Goal: Information Seeking & Learning: Understand process/instructions

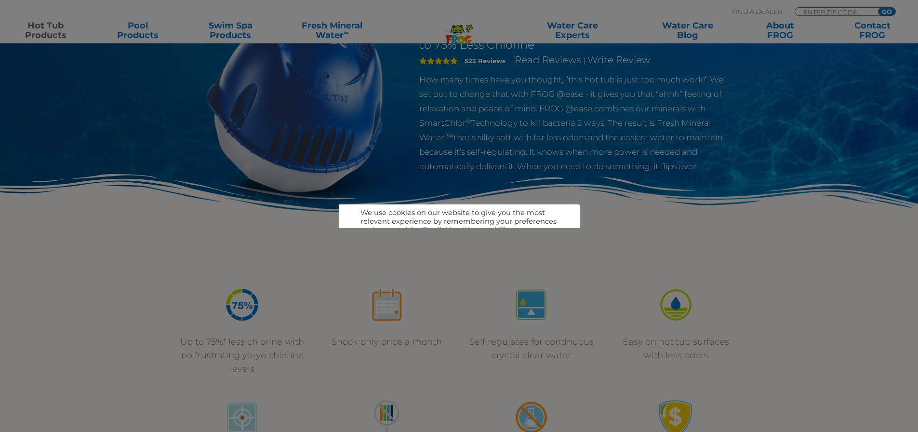
scroll to position [145, 0]
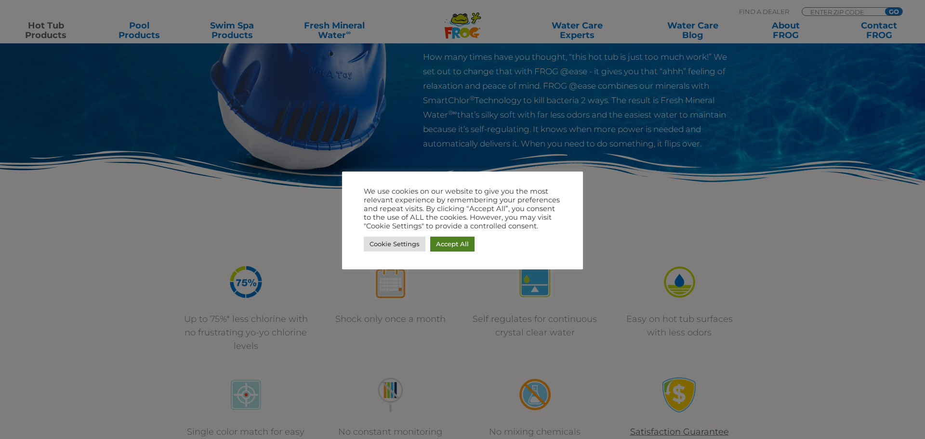
click at [452, 238] on link "Accept All" at bounding box center [452, 244] width 44 height 15
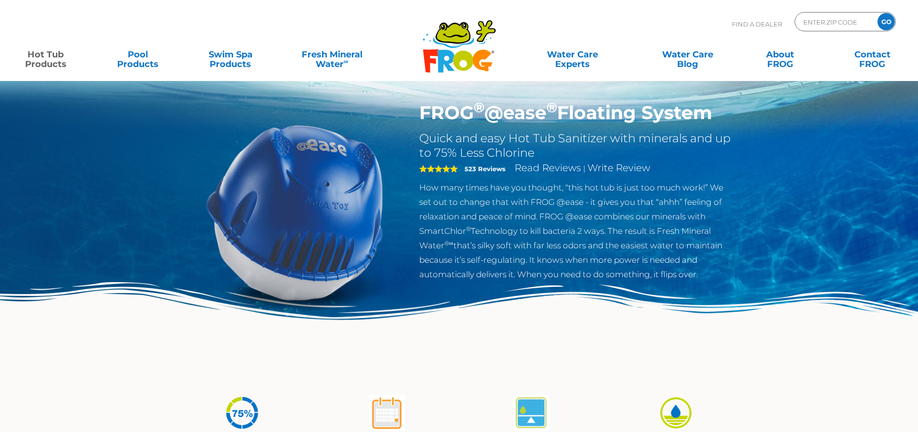
scroll to position [0, 0]
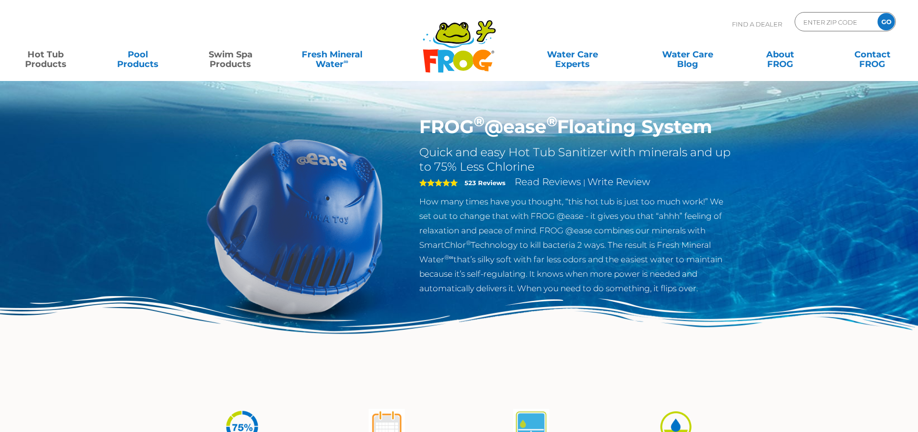
click at [239, 62] on link "Swim Spa Products" at bounding box center [231, 54] width 72 height 19
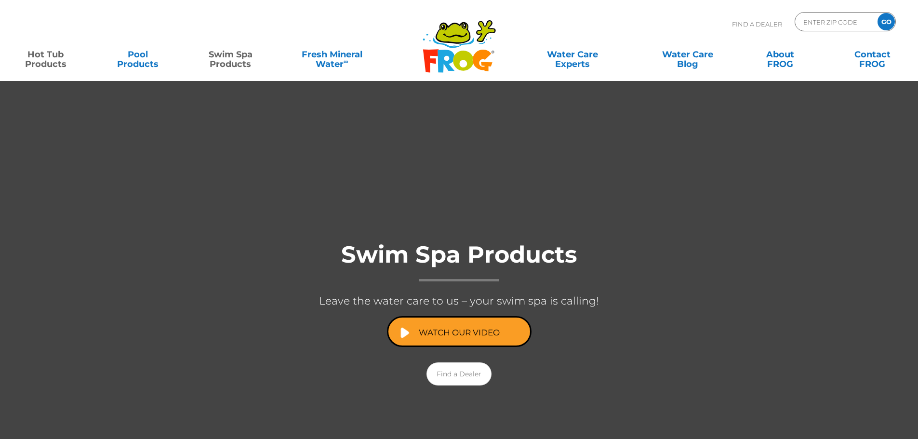
click at [52, 56] on link "Hot Tub Products" at bounding box center [46, 54] width 72 height 19
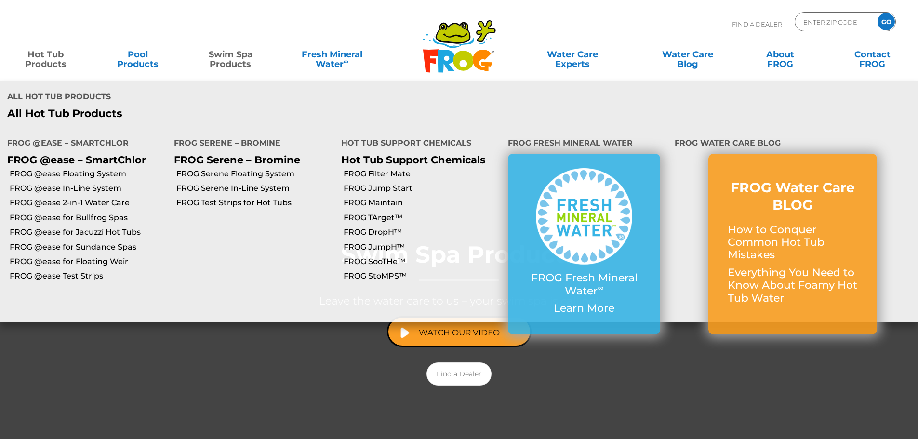
click at [49, 56] on link "Hot Tub Products" at bounding box center [46, 54] width 72 height 19
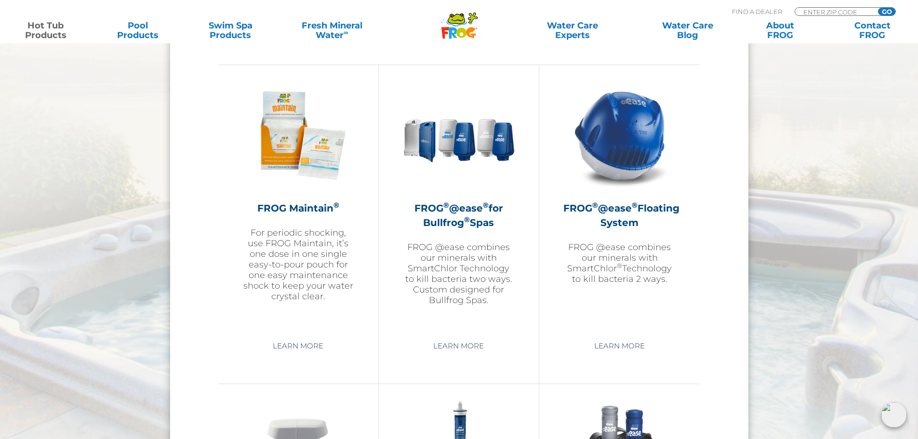
scroll to position [964, 0]
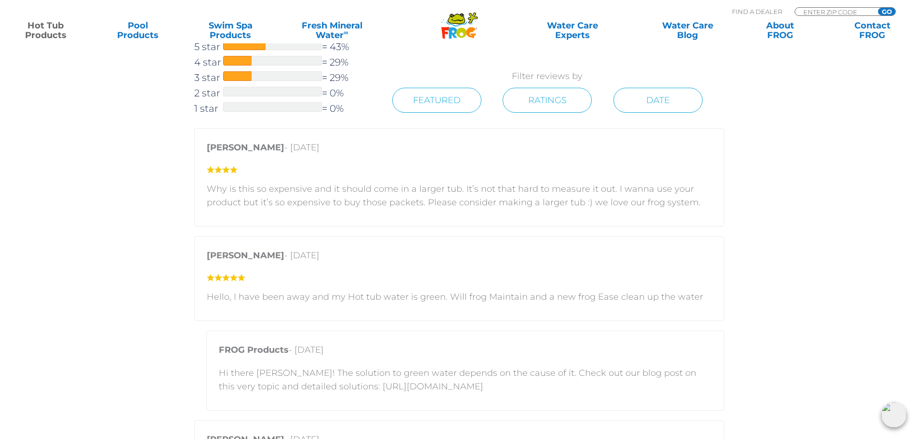
scroll to position [1398, 0]
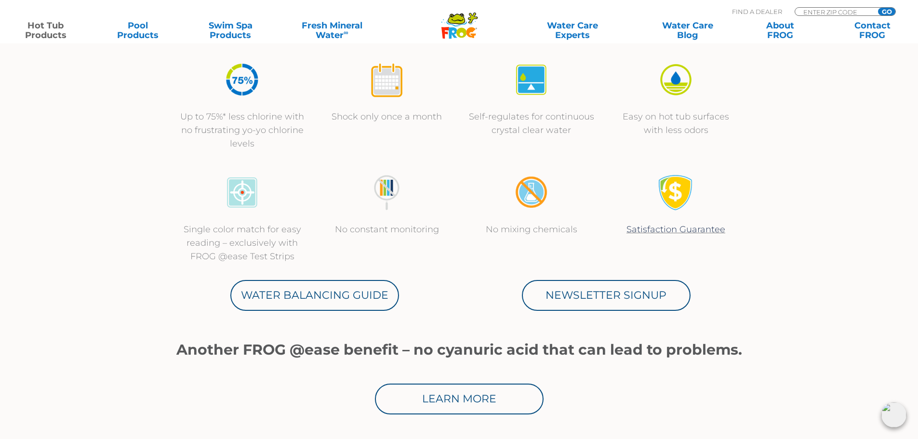
scroll to position [337, 0]
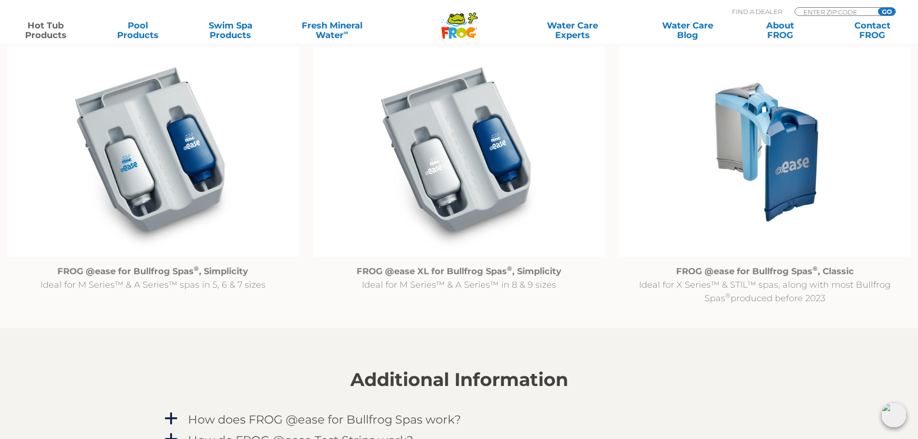
scroll to position [1108, 0]
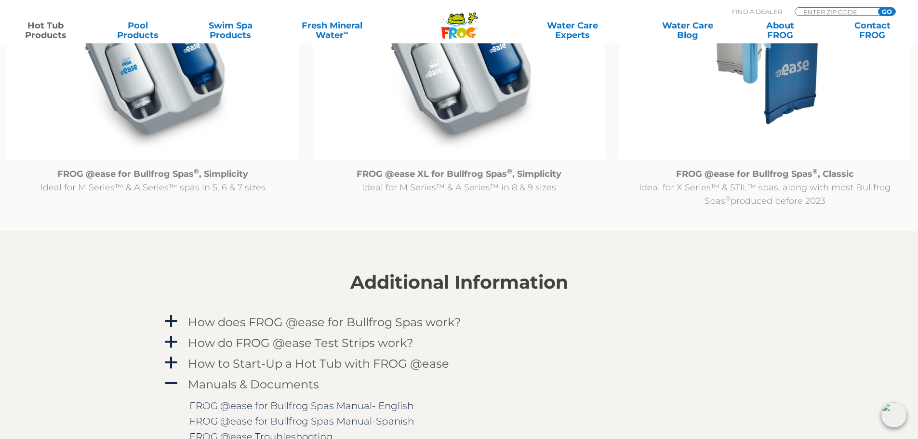
click at [169, 86] on img at bounding box center [153, 54] width 292 height 211
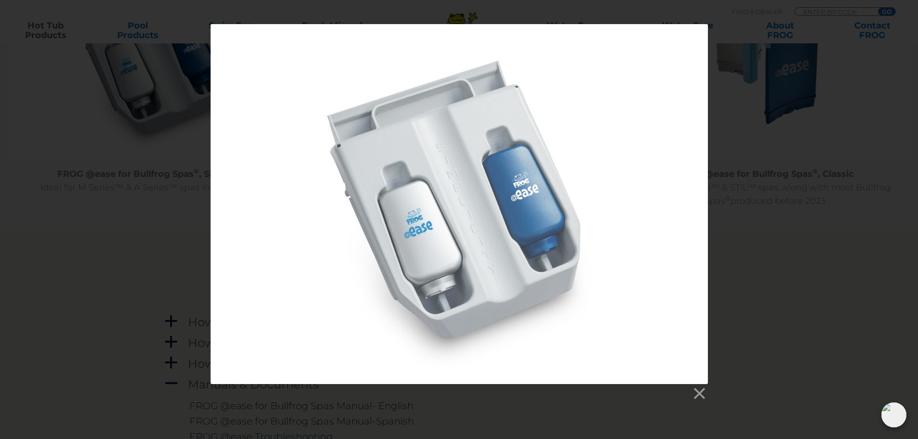
click at [761, 286] on div at bounding box center [459, 212] width 918 height 377
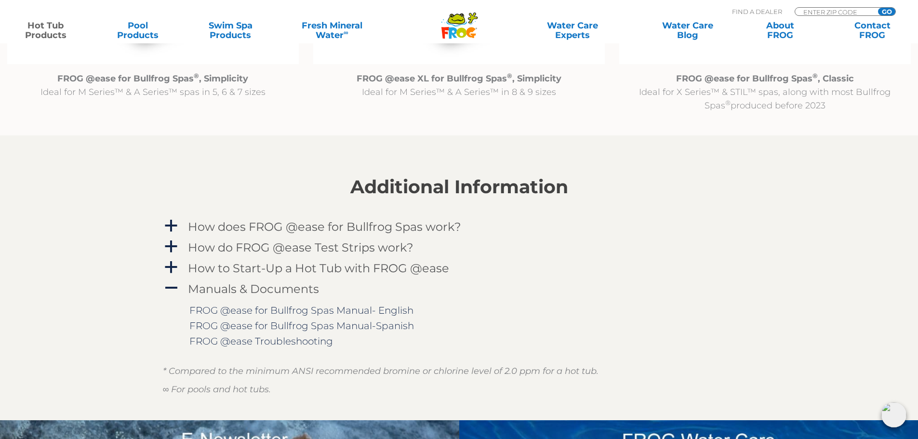
scroll to position [1301, 0]
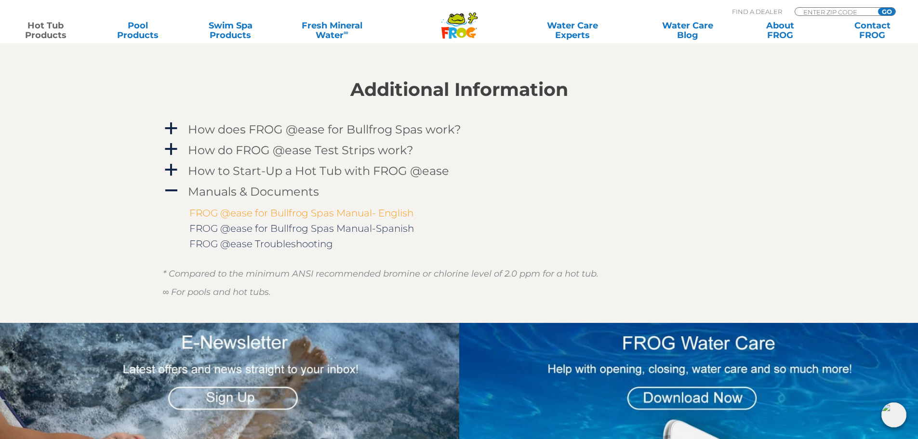
click at [311, 213] on link "FROG @ease for Bullfrog Spas Manual- English" at bounding box center [301, 213] width 224 height 12
click at [176, 125] on span "a" at bounding box center [171, 128] width 14 height 14
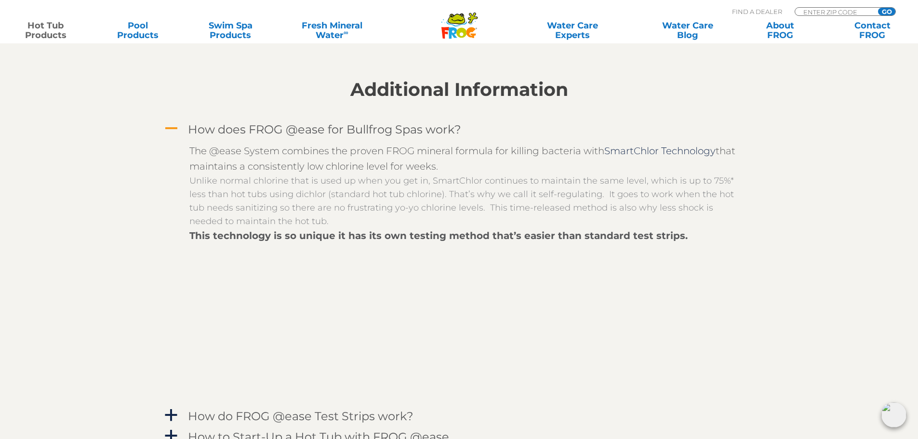
click at [176, 125] on span "A" at bounding box center [171, 128] width 14 height 14
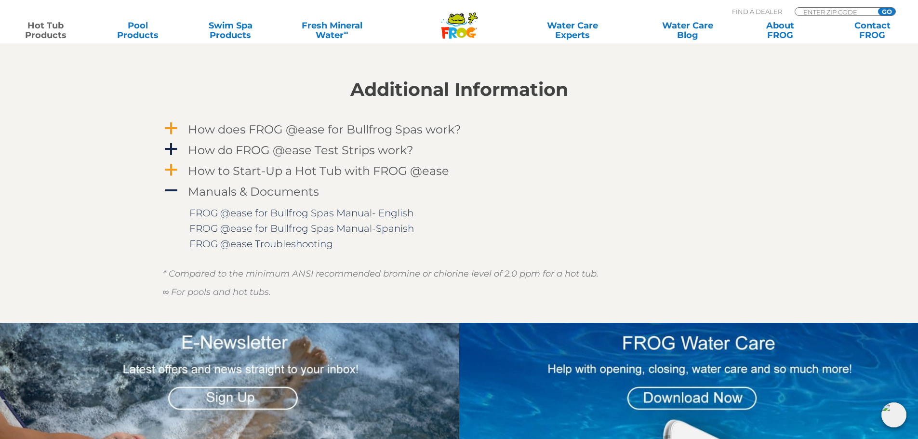
click at [276, 177] on h4 "How to Start-Up a Hot Tub with FROG @ease" at bounding box center [318, 170] width 261 height 13
